Goal: Complete application form

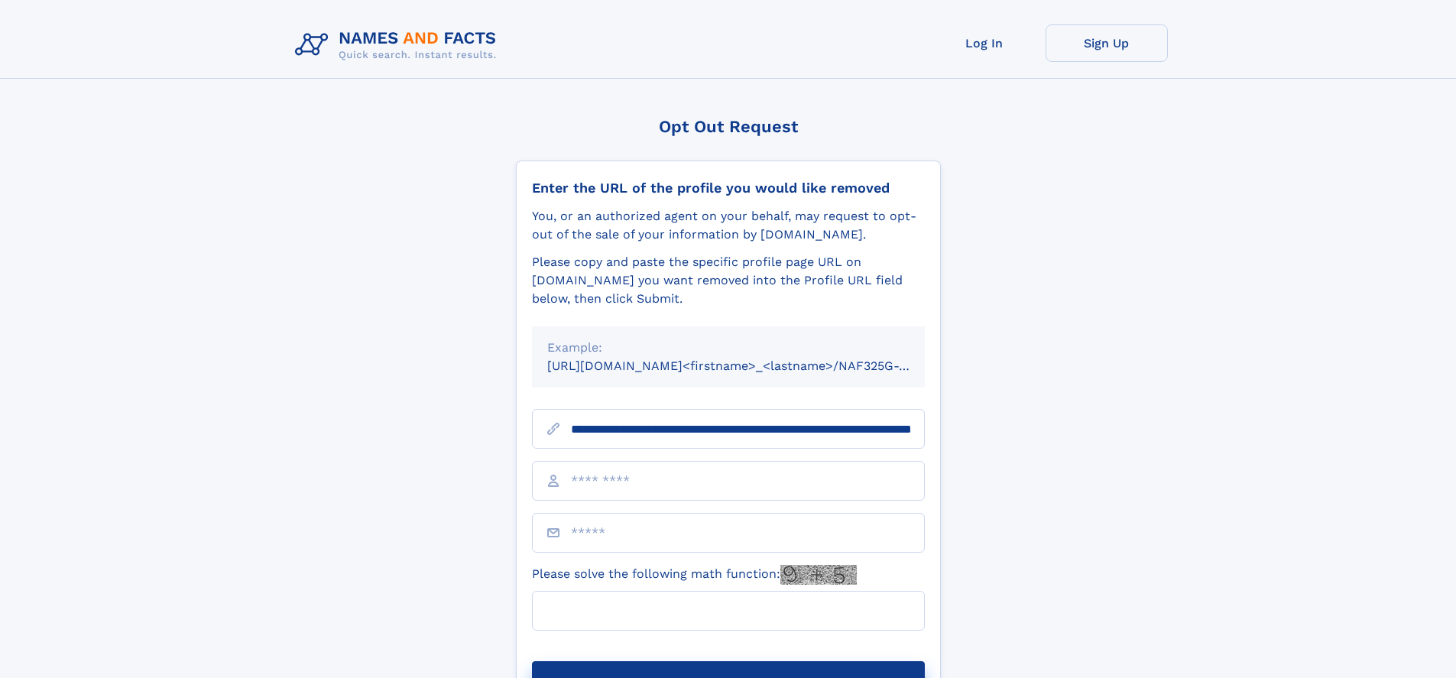
scroll to position [0, 160]
type input "**********"
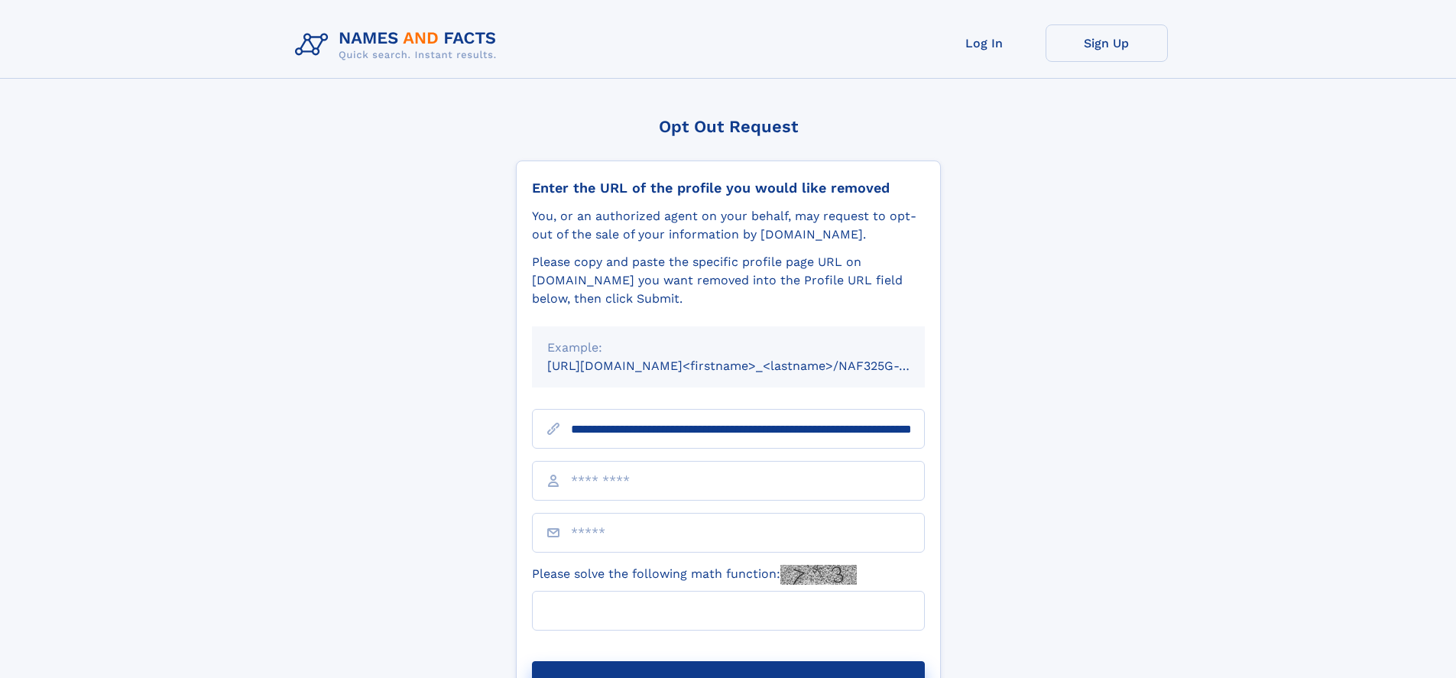
scroll to position [0, 160]
type input "**********"
